Goal: Find specific page/section: Find specific page/section

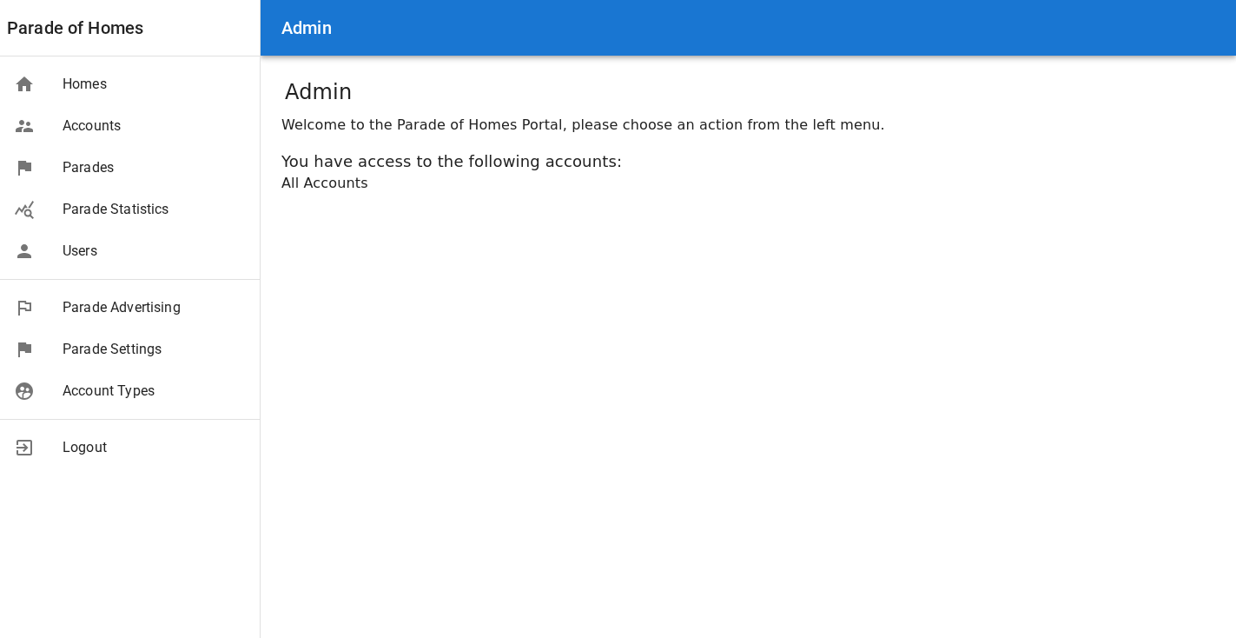
click at [103, 90] on span "Homes" at bounding box center [154, 84] width 183 height 21
click at [69, 162] on span "Parades" at bounding box center [154, 167] width 183 height 21
click at [170, 163] on span "Parades" at bounding box center [154, 167] width 183 height 21
